Goal: Task Accomplishment & Management: Use online tool/utility

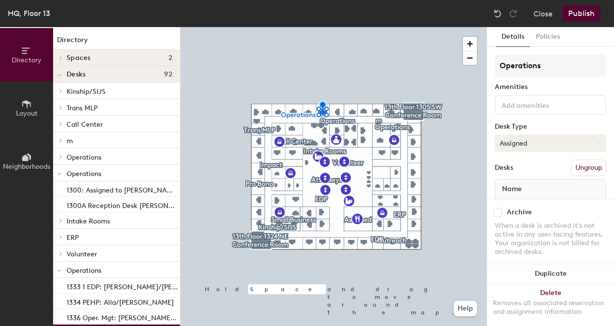
scroll to position [41, 0]
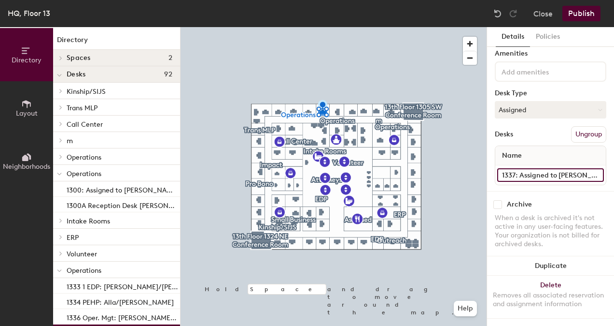
click at [588, 168] on input "1337: Assigned to [PERSON_NAME] ONLY" at bounding box center [550, 175] width 107 height 14
click at [520, 168] on input "1337: Assigned to [PERSON_NAME] ONLY" at bounding box center [550, 175] width 107 height 14
type input "1337:"
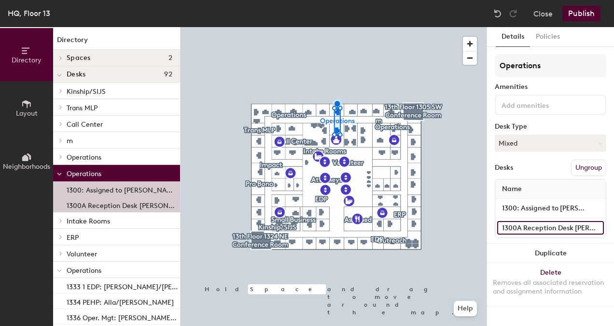
click at [596, 226] on input "1300A Reception Desk [PERSON_NAME] ONLY" at bounding box center [550, 228] width 107 height 14
drag, startPoint x: 573, startPoint y: 229, endPoint x: 580, endPoint y: 234, distance: 8.6
click at [574, 230] on input "1300A Reception Desk [PERSON_NAME] ONLY" at bounding box center [550, 228] width 107 height 14
click at [573, 226] on input "1300A Reception Desk [PERSON_NAME] ONLY" at bounding box center [550, 228] width 107 height 14
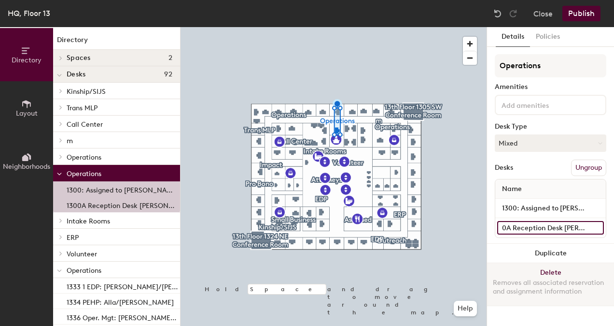
type input "1300A Reception Desk [PERSON_NAME] ONLY"
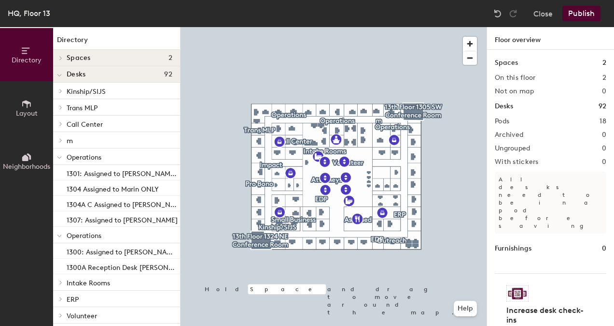
click at [353, 27] on div at bounding box center [334, 27] width 306 height 0
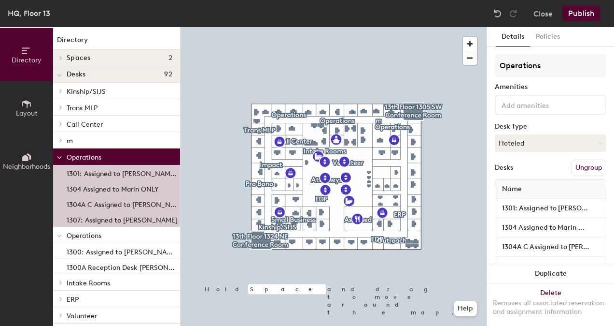
click at [353, 111] on div at bounding box center [354, 112] width 2 height 2
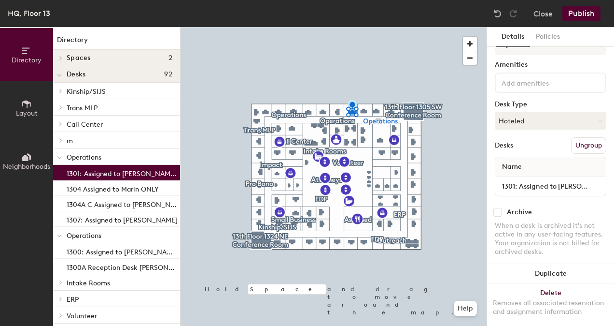
scroll to position [41, 0]
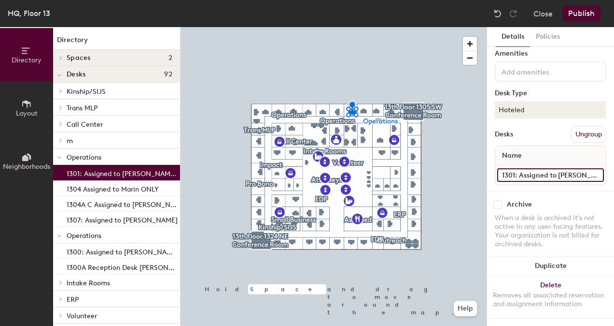
click at [588, 168] on input "1301: Assigned to [PERSON_NAME] ONLY" at bounding box center [550, 175] width 107 height 14
click at [557, 168] on input "1301: Assigned to [PERSON_NAME] ONLY" at bounding box center [550, 175] width 107 height 14
type input "1301: Assigned to [PERSON_NAME] ONLY"
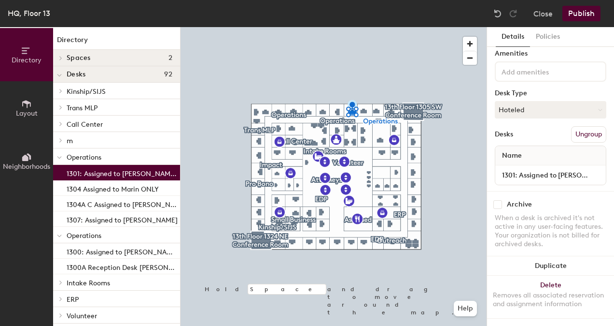
click at [583, 13] on button "Publish" at bounding box center [582, 13] width 38 height 15
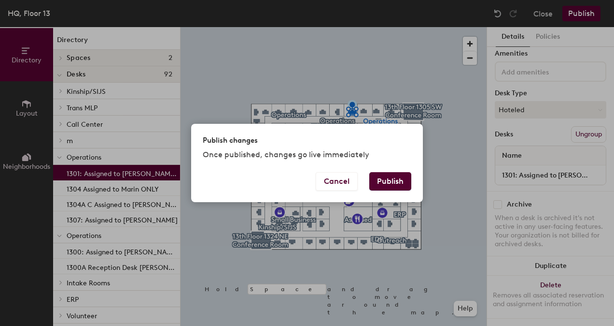
click at [583, 13] on div "Publish changes Once published, changes go live immediately Cancel Publish" at bounding box center [307, 163] width 614 height 326
